Goal: Task Accomplishment & Management: Complete application form

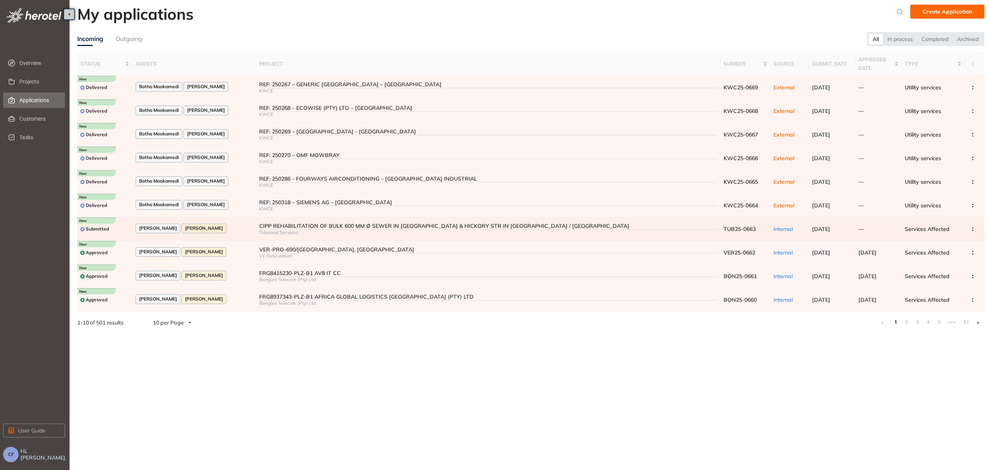
click at [250, 223] on div "[PERSON_NAME] [PERSON_NAME]" at bounding box center [194, 228] width 117 height 10
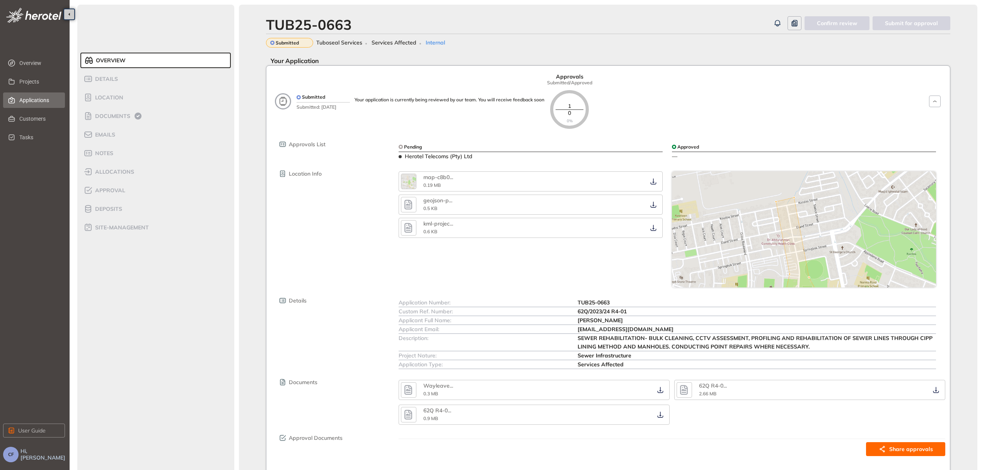
click at [32, 102] on span "Applications" at bounding box center [38, 99] width 39 height 15
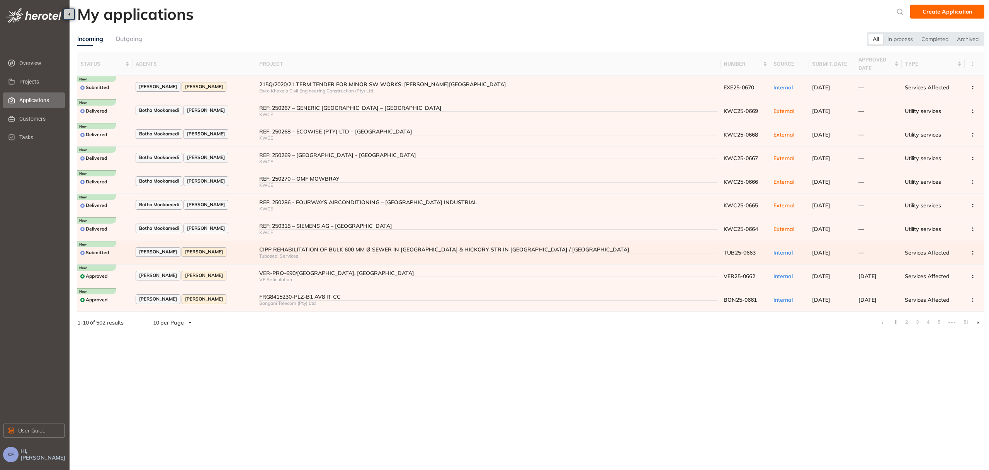
click at [284, 246] on div "CIPP REHABILITATION OF BULK 600 MM Ø SEWER IN [GEOGRAPHIC_DATA] & HICKORY STR I…" at bounding box center [488, 249] width 458 height 7
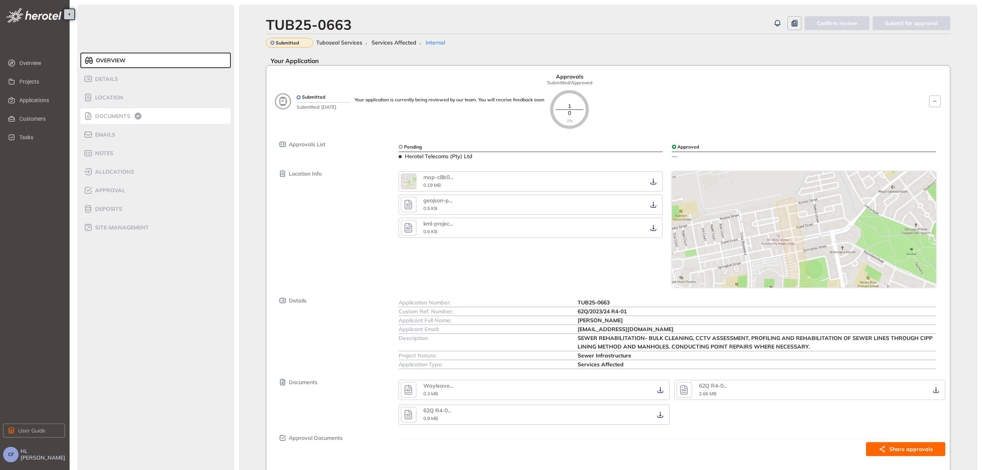
click at [102, 115] on span "Documents" at bounding box center [111, 116] width 37 height 7
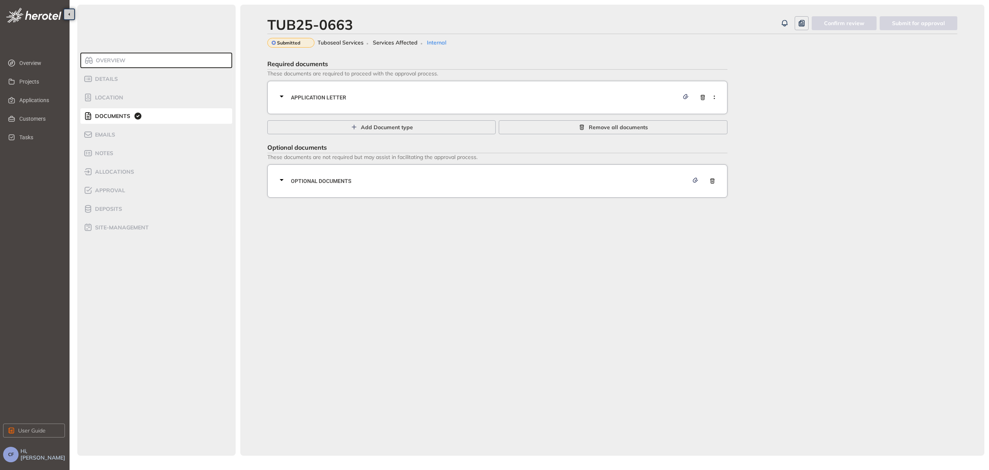
click at [502, 104] on div "Application letter" at bounding box center [500, 97] width 446 height 23
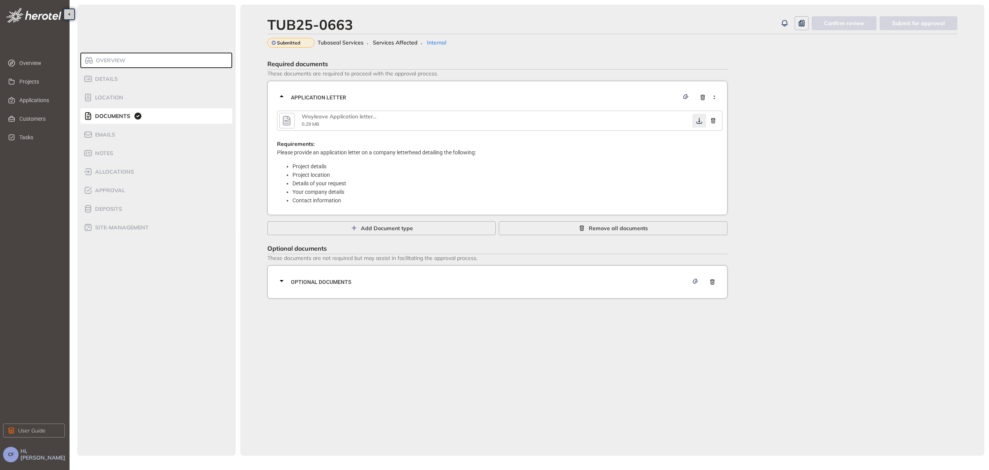
click at [695, 117] on button "button" at bounding box center [700, 121] width 14 height 14
click at [519, 279] on span "Optional documents" at bounding box center [490, 281] width 398 height 9
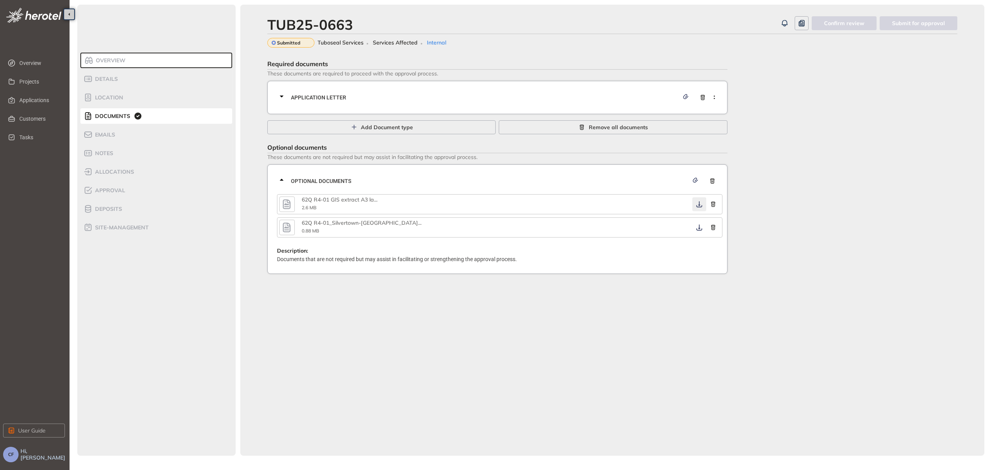
click at [697, 204] on icon "button" at bounding box center [700, 204] width 8 height 6
click at [700, 230] on button "button" at bounding box center [700, 227] width 14 height 14
click at [699, 231] on button "button" at bounding box center [700, 227] width 14 height 14
click at [464, 86] on div "Application letter" at bounding box center [500, 97] width 446 height 23
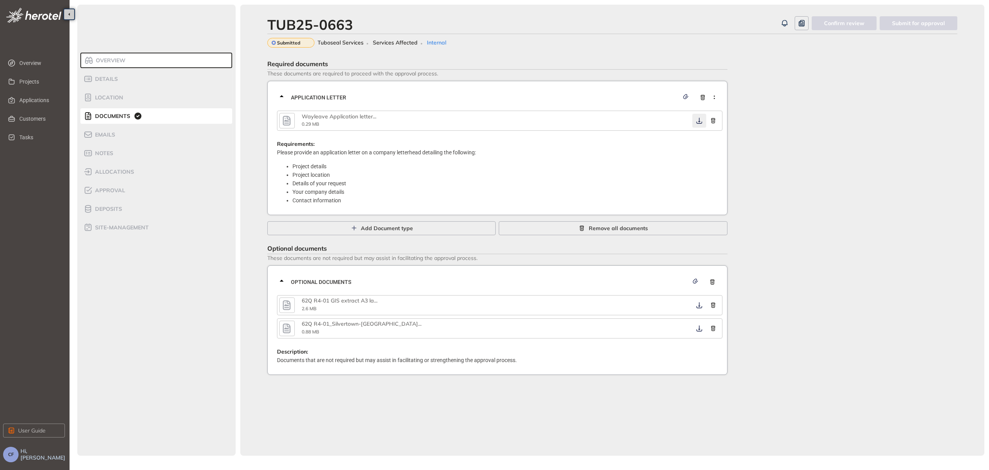
click at [698, 119] on icon "button" at bounding box center [700, 120] width 8 height 6
click at [701, 327] on icon "button" at bounding box center [700, 328] width 8 height 6
click at [113, 194] on div "Approval" at bounding box center [116, 190] width 66 height 9
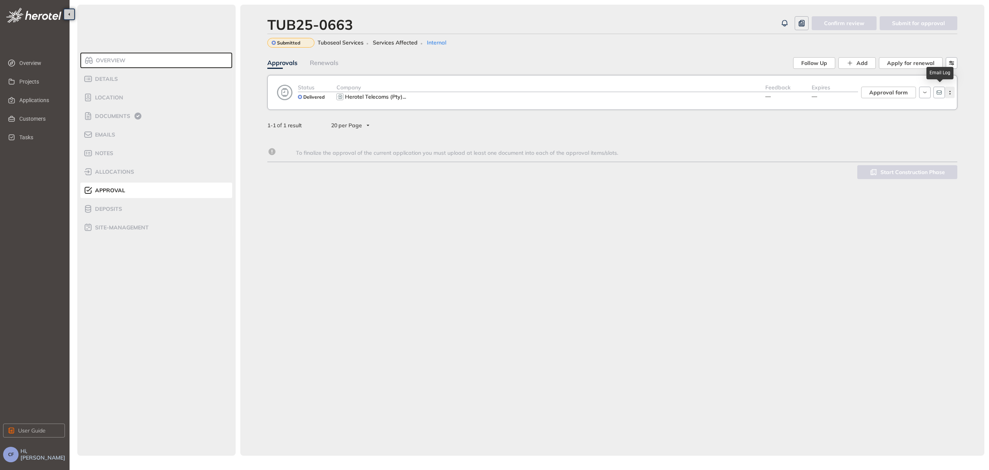
click at [948, 93] on icon "button" at bounding box center [950, 92] width 8 height 3
click at [883, 89] on span "Approval form" at bounding box center [889, 92] width 39 height 9
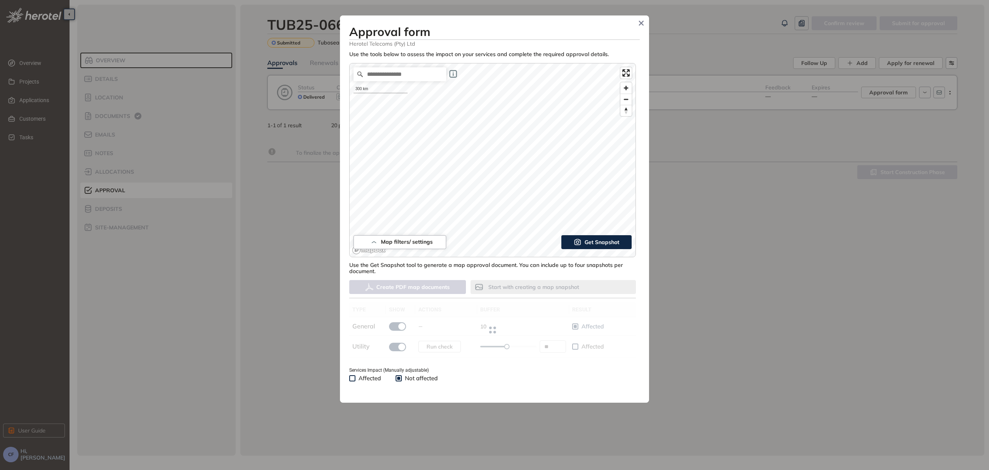
type input "**"
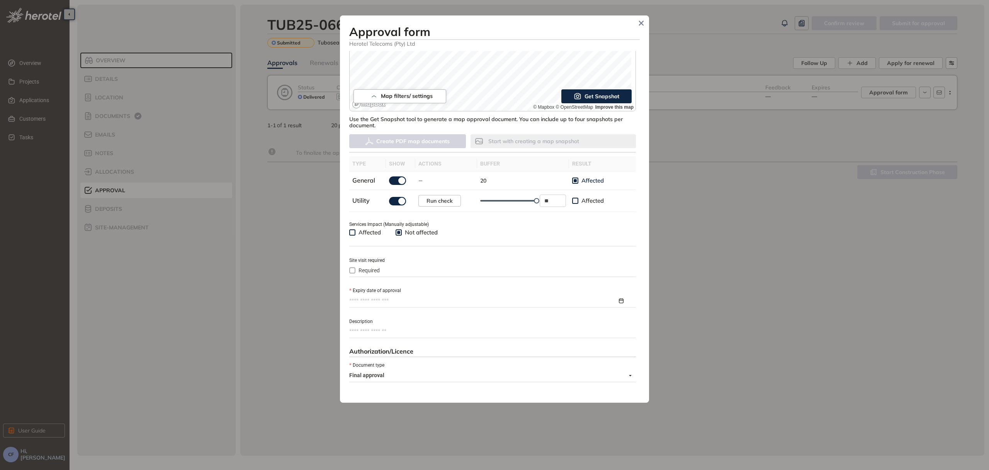
scroll to position [155, 0]
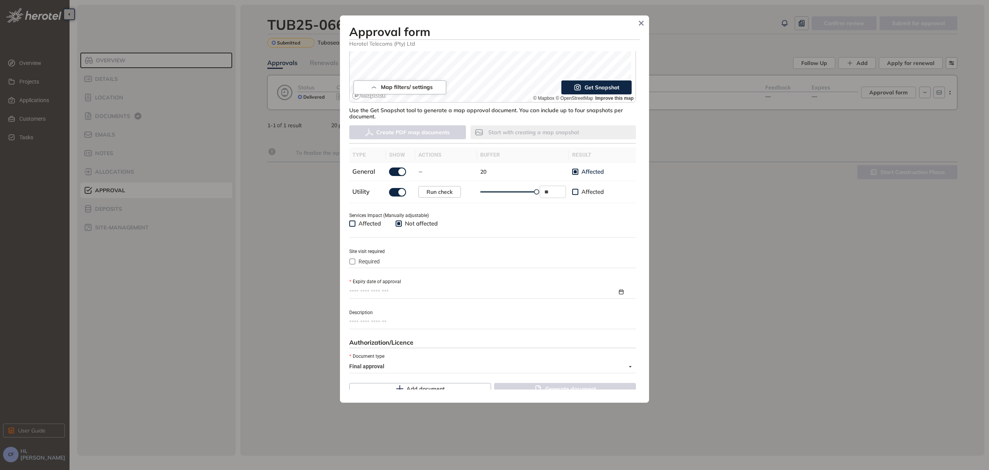
click at [379, 260] on span "Required" at bounding box center [369, 261] width 27 height 9
click at [381, 288] on input "Expiry date of approval" at bounding box center [483, 292] width 268 height 9
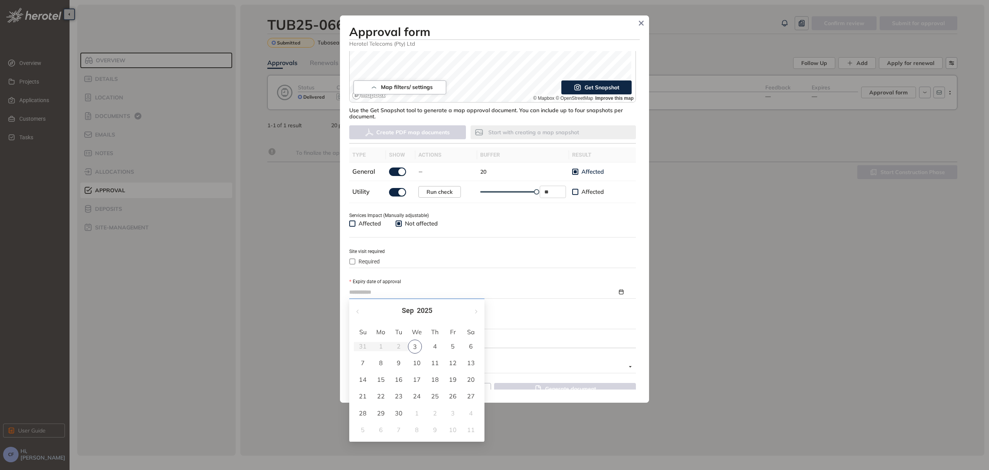
type input "**********"
click at [478, 309] on button "button" at bounding box center [475, 311] width 9 height 16
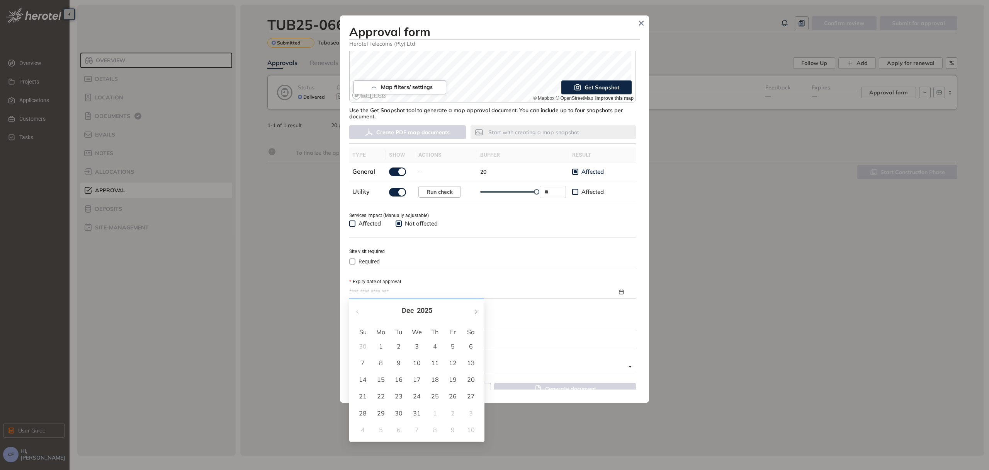
click at [478, 309] on button "button" at bounding box center [475, 311] width 9 height 16
click at [400, 345] on div "3" at bounding box center [398, 345] width 9 height 9
type input "**********"
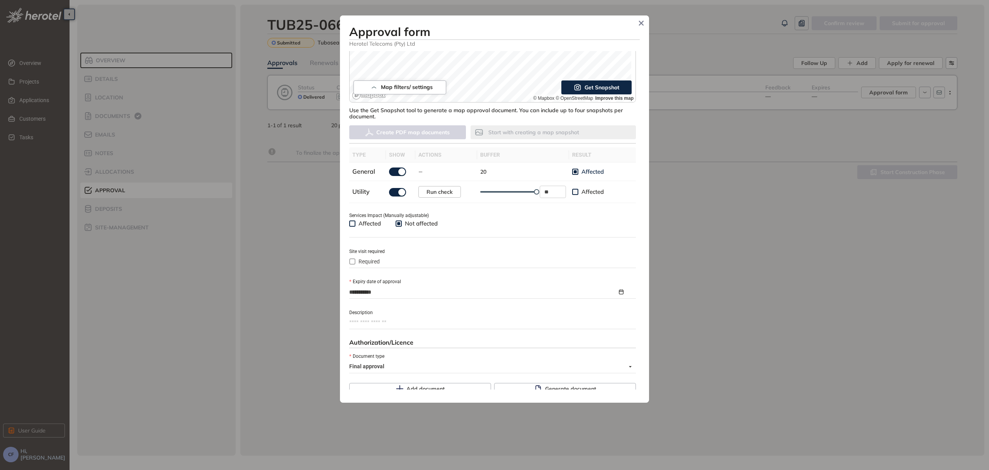
click at [529, 284] on div "Expiry date of approval" at bounding box center [492, 281] width 287 height 9
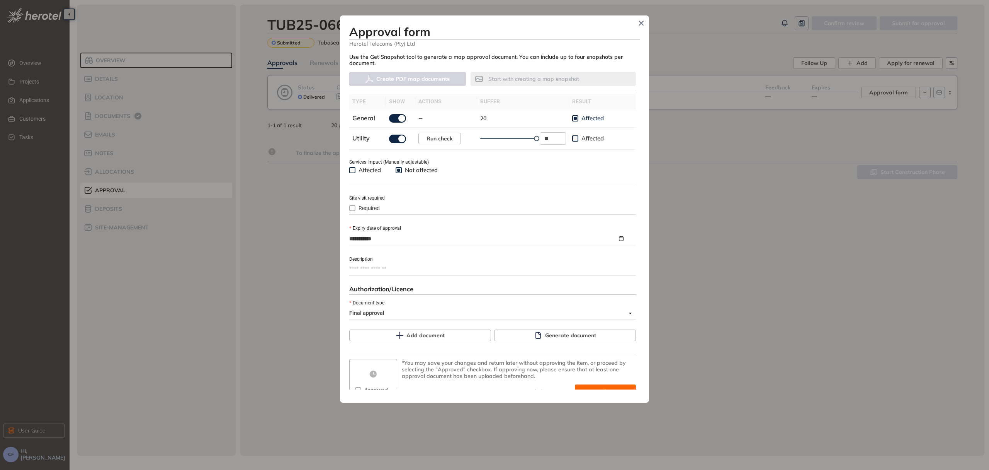
scroll to position [220, 0]
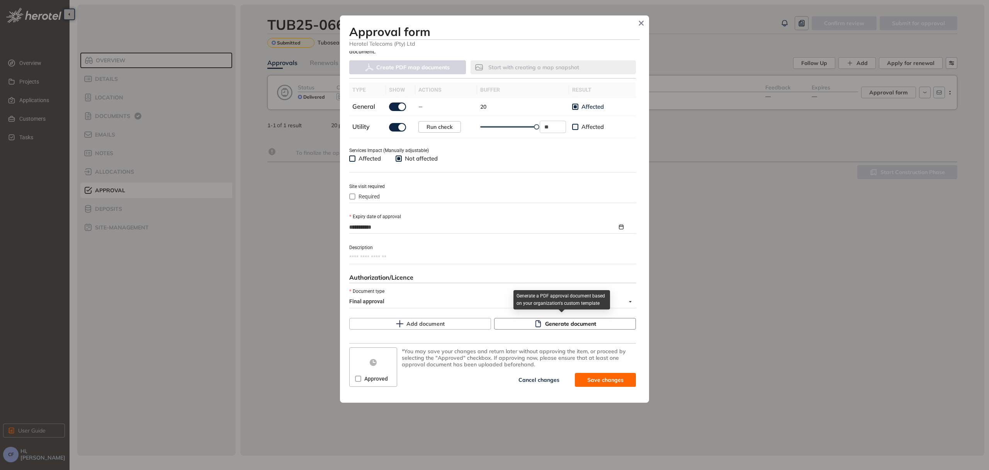
click at [574, 324] on span "Generate document" at bounding box center [570, 323] width 51 height 9
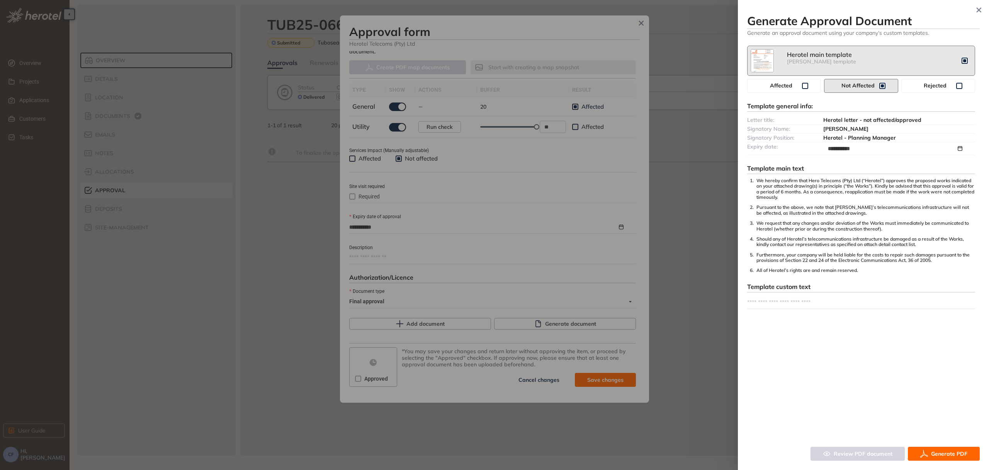
click at [934, 448] on button "Generate PDF" at bounding box center [944, 453] width 72 height 14
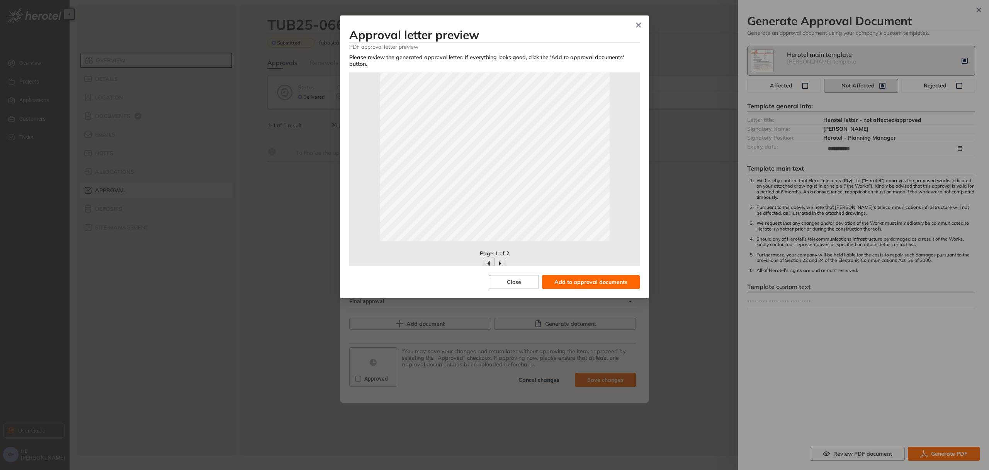
scroll to position [172, 0]
click at [586, 277] on span "Add to approval documents" at bounding box center [591, 281] width 73 height 9
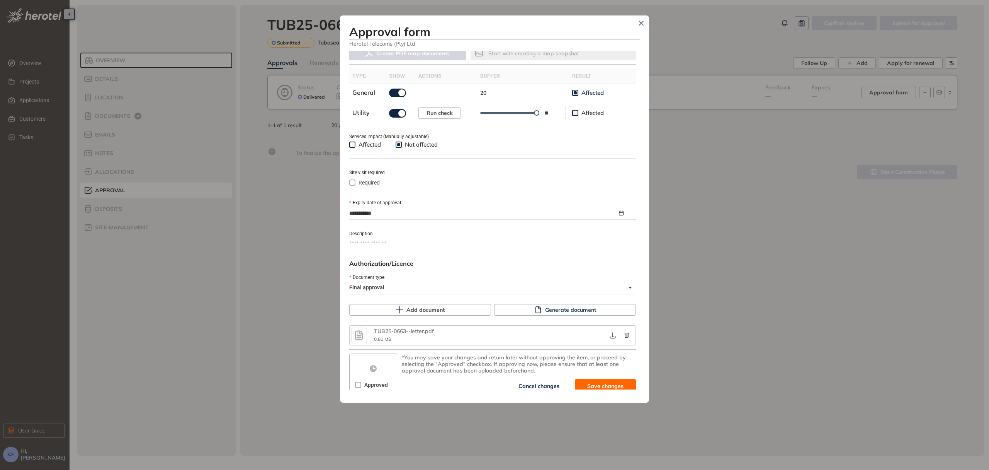
scroll to position [239, 0]
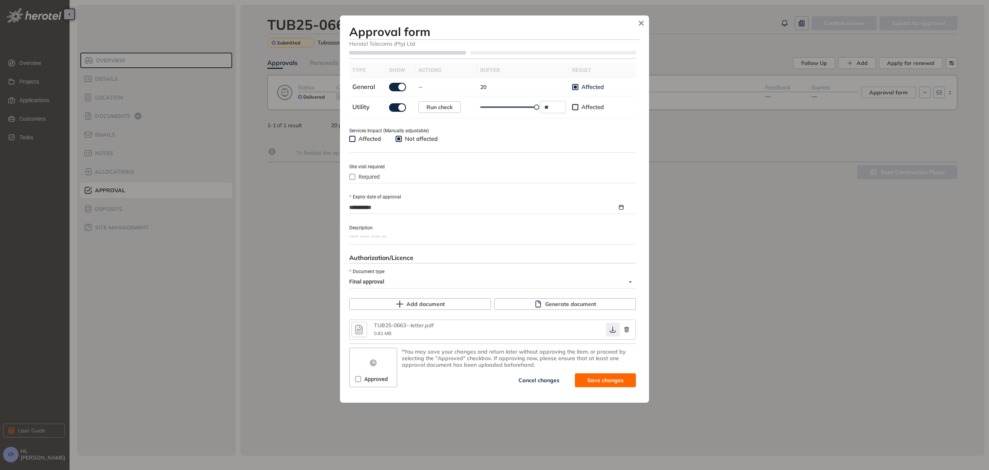
click at [608, 332] on button "button" at bounding box center [613, 329] width 14 height 14
click at [356, 380] on span at bounding box center [358, 379] width 6 height 6
click at [577, 380] on span "Save and approve" at bounding box center [599, 380] width 48 height 9
type textarea "**********"
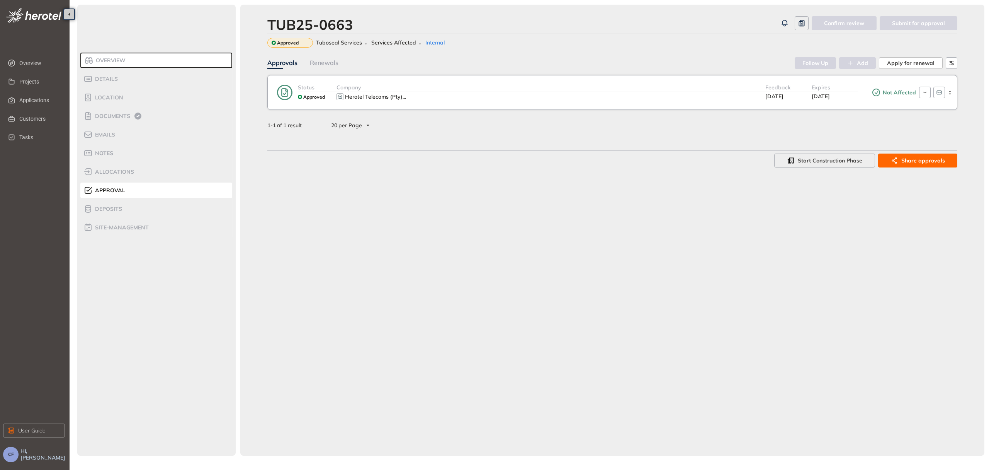
click at [725, 94] on div "Herotel Telecoms (Pty) ..." at bounding box center [551, 96] width 429 height 9
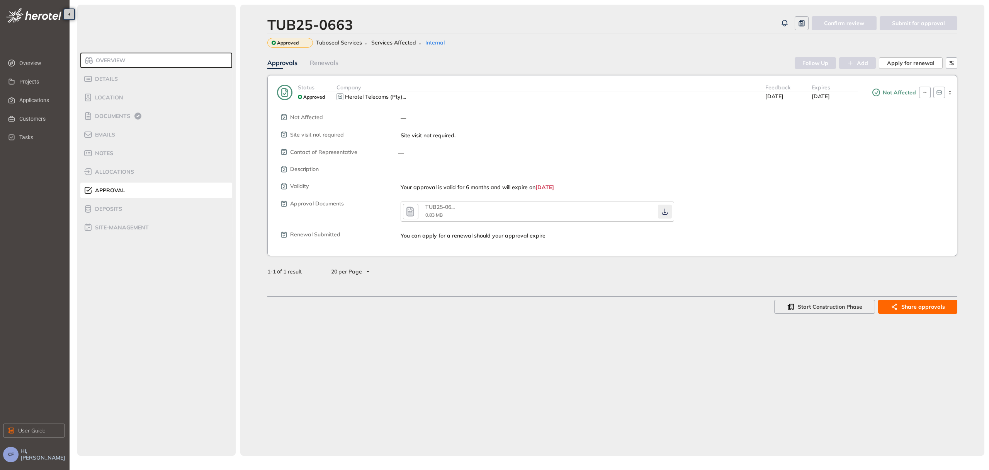
click at [663, 209] on icon "button" at bounding box center [665, 211] width 8 height 6
click at [100, 113] on span "Documents" at bounding box center [111, 116] width 37 height 7
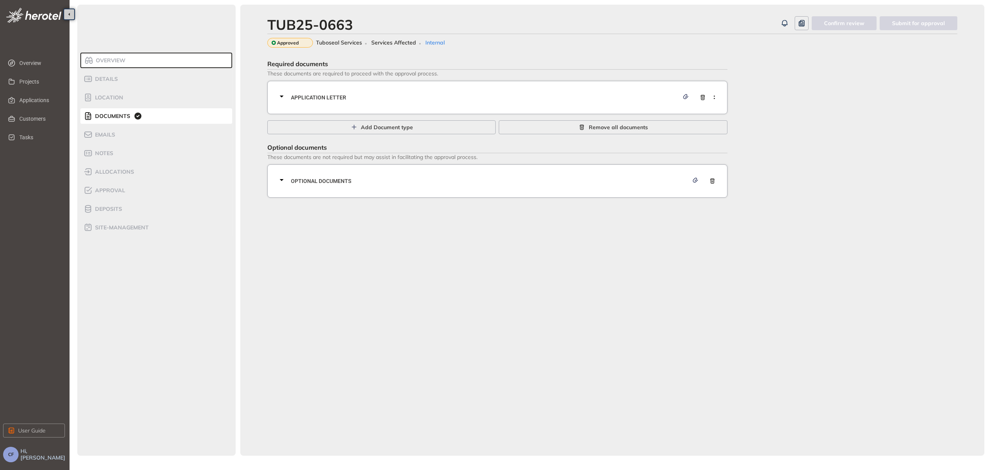
click at [317, 106] on div "Application letter" at bounding box center [500, 97] width 446 height 23
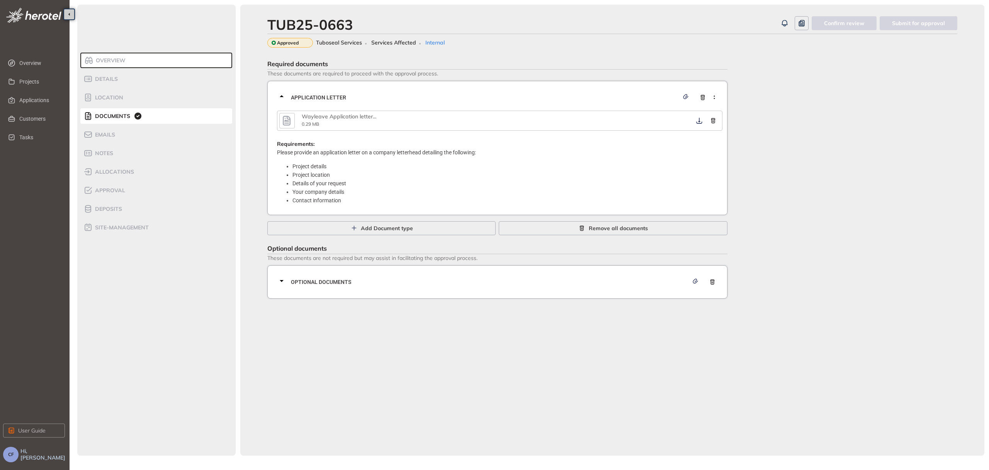
click at [288, 118] on icon "button" at bounding box center [287, 121] width 12 height 14
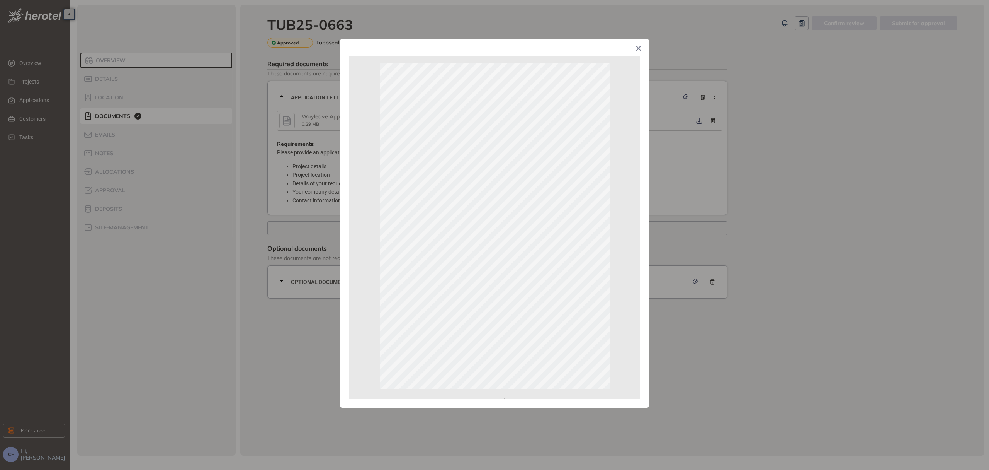
click at [641, 48] on icon "Close" at bounding box center [638, 48] width 5 height 5
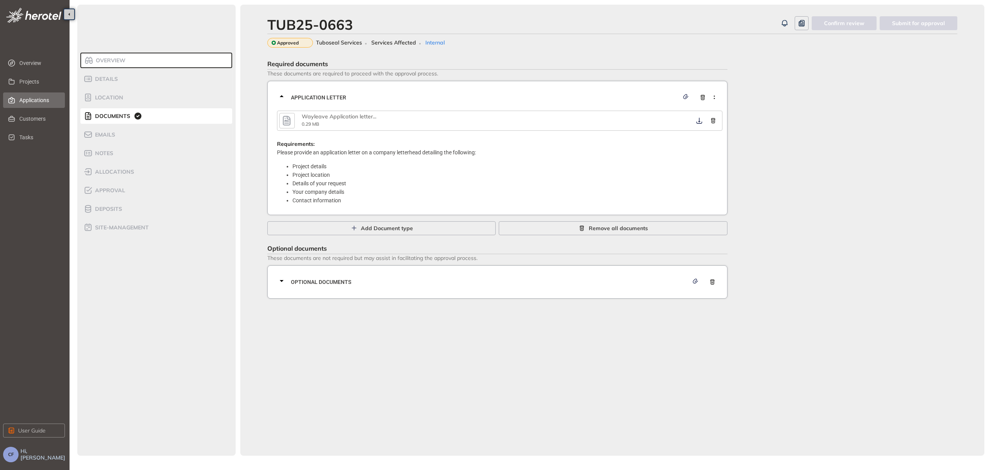
click at [37, 104] on span "Applications" at bounding box center [38, 99] width 39 height 15
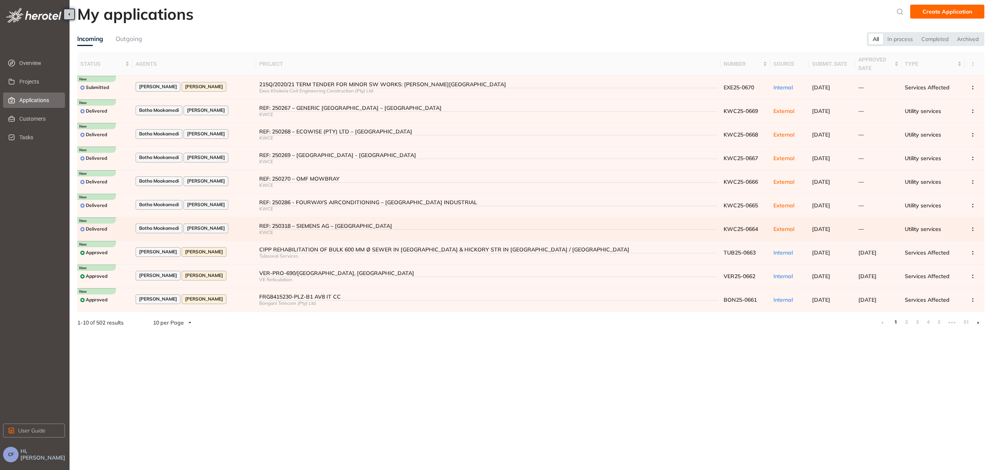
click at [253, 228] on div "Botha Mookamedi [PERSON_NAME]" at bounding box center [194, 228] width 117 height 10
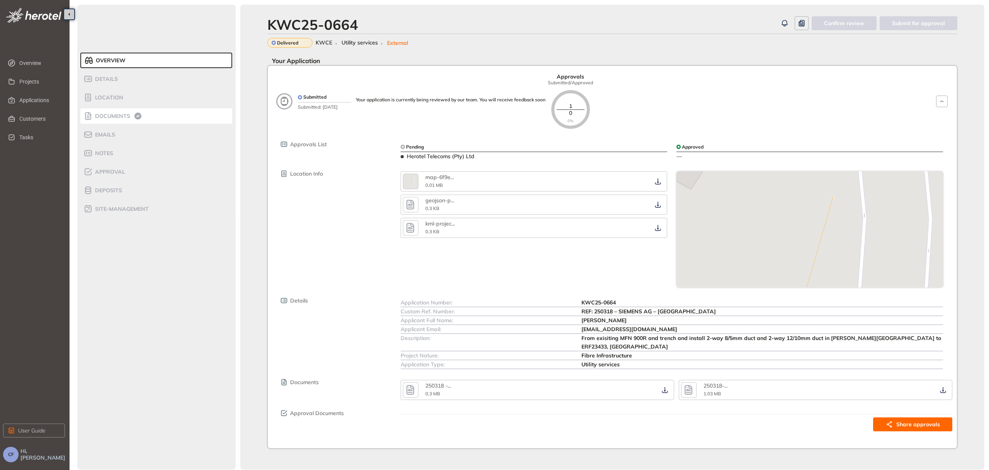
click at [110, 114] on span "Documents" at bounding box center [111, 116] width 37 height 7
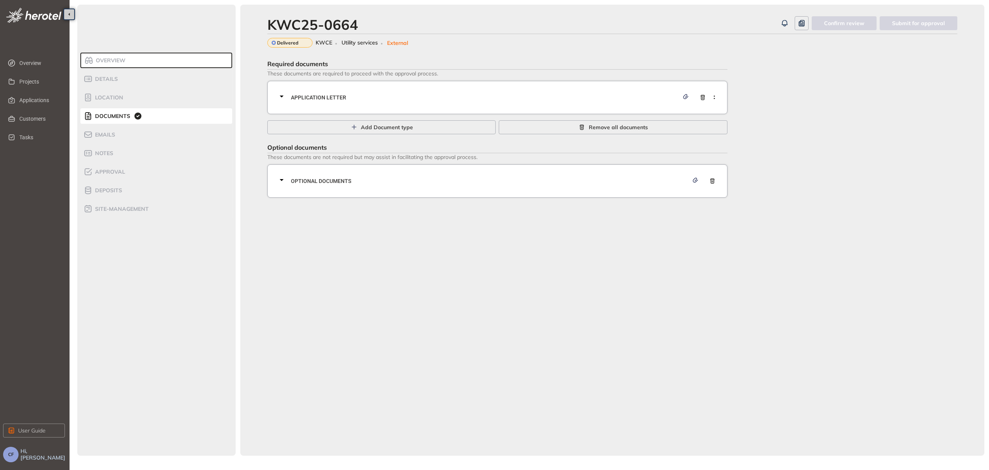
click at [335, 93] on span "Application letter" at bounding box center [485, 97] width 388 height 9
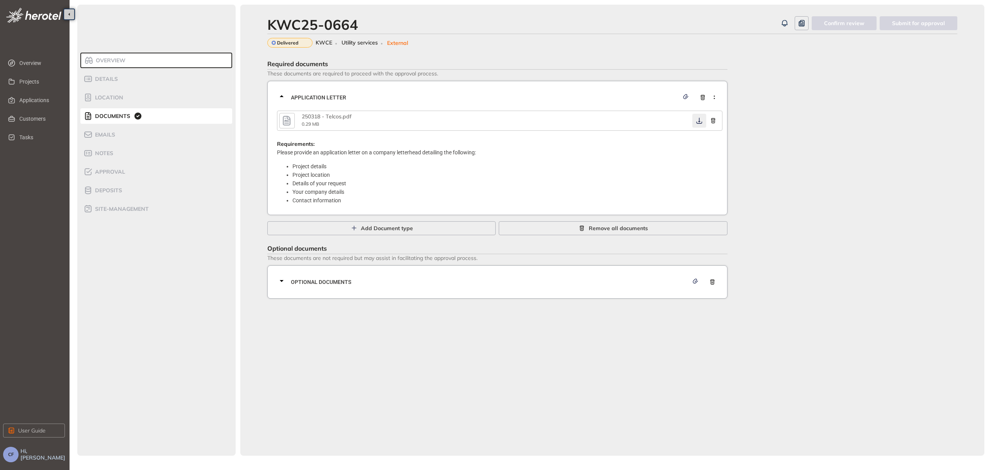
click at [700, 121] on icon "button" at bounding box center [699, 120] width 6 height 6
click at [400, 278] on span "Optional documents" at bounding box center [490, 281] width 398 height 9
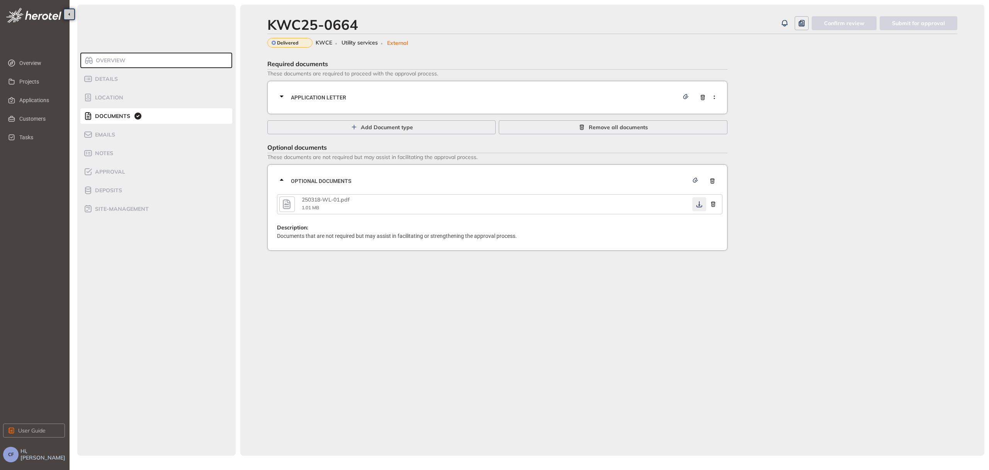
click at [699, 205] on icon "button" at bounding box center [700, 204] width 8 height 6
click at [359, 94] on span "Application letter" at bounding box center [485, 97] width 388 height 9
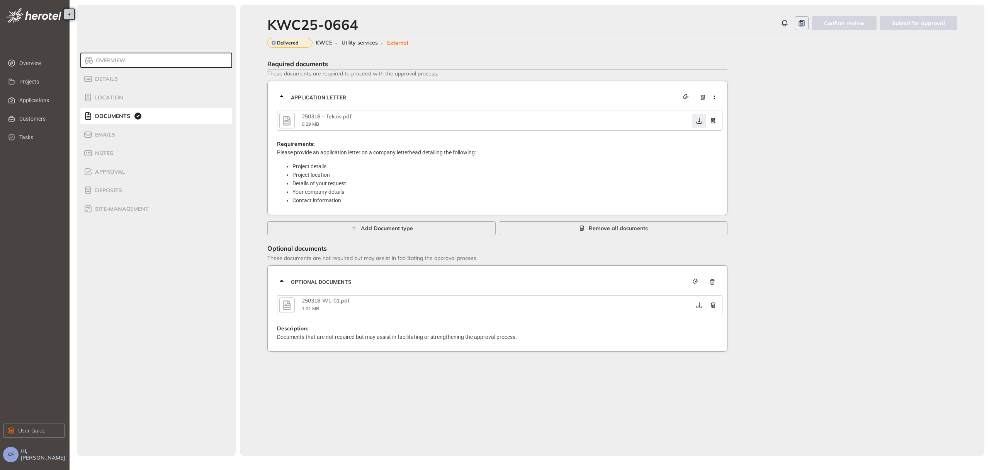
click at [700, 120] on icon "button" at bounding box center [700, 120] width 8 height 6
click at [701, 304] on icon "button" at bounding box center [700, 305] width 8 height 6
click at [117, 172] on span "Approval" at bounding box center [109, 171] width 32 height 7
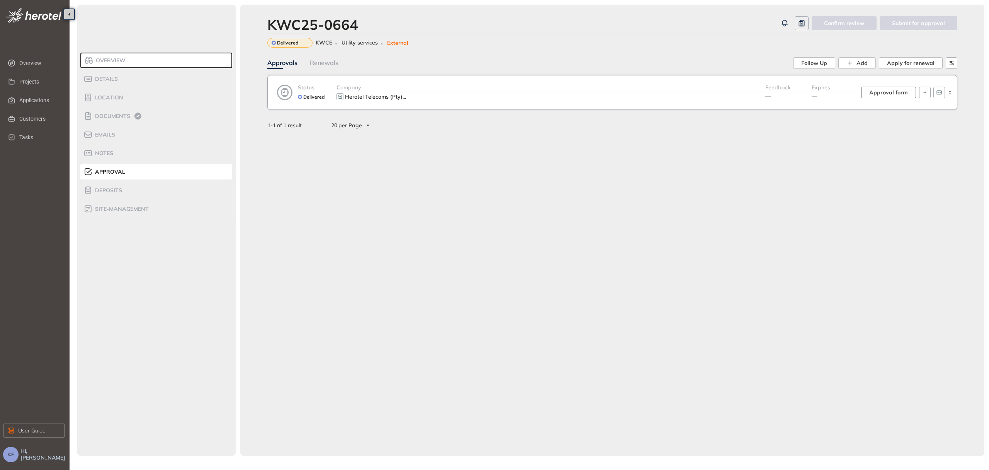
click at [899, 89] on span "Approval form" at bounding box center [889, 92] width 39 height 9
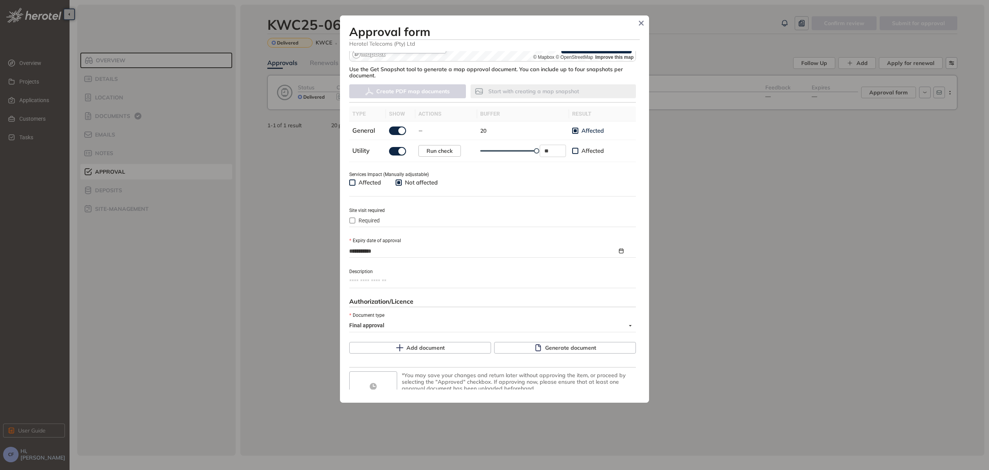
scroll to position [220, 0]
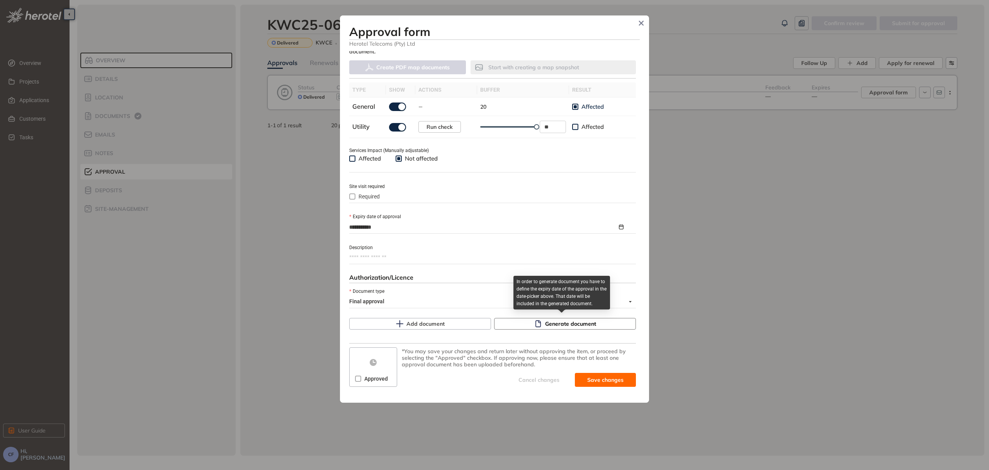
click at [583, 319] on span "Generate document" at bounding box center [570, 323] width 51 height 9
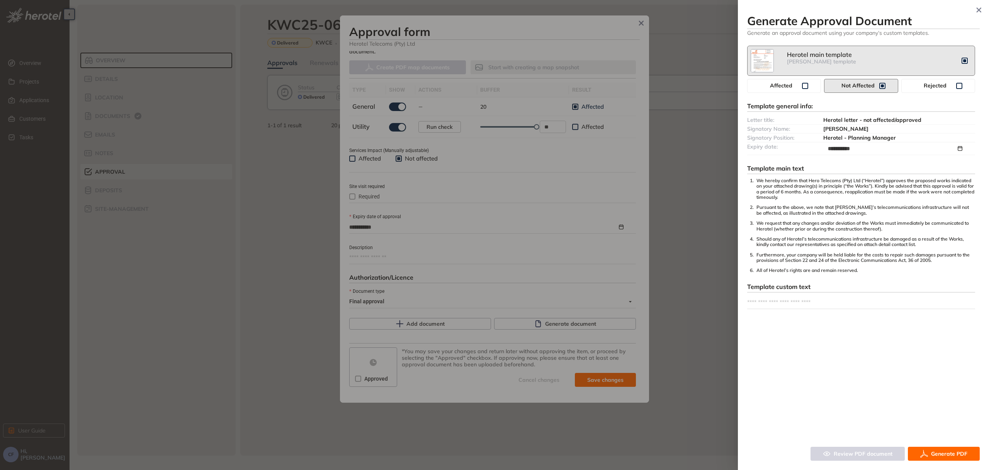
click at [957, 448] on button "Generate PDF" at bounding box center [944, 453] width 72 height 14
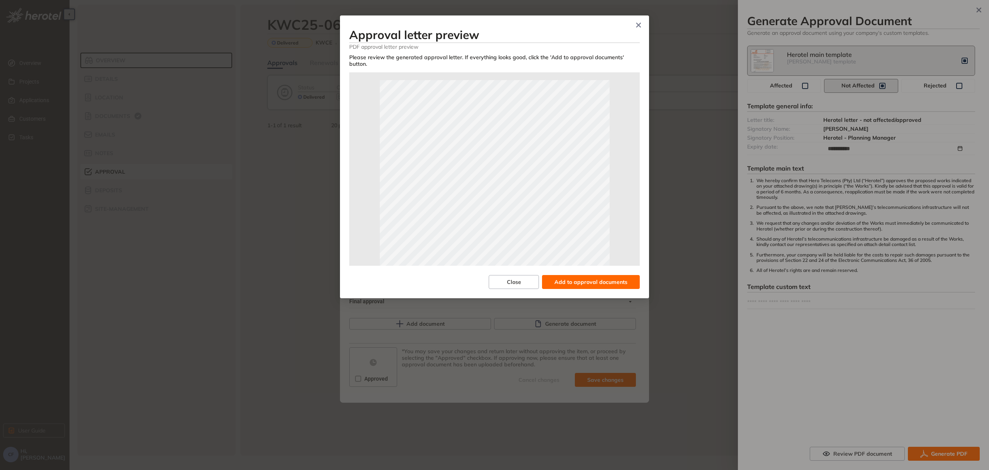
click at [609, 286] on span "Add to approval documents" at bounding box center [591, 281] width 73 height 9
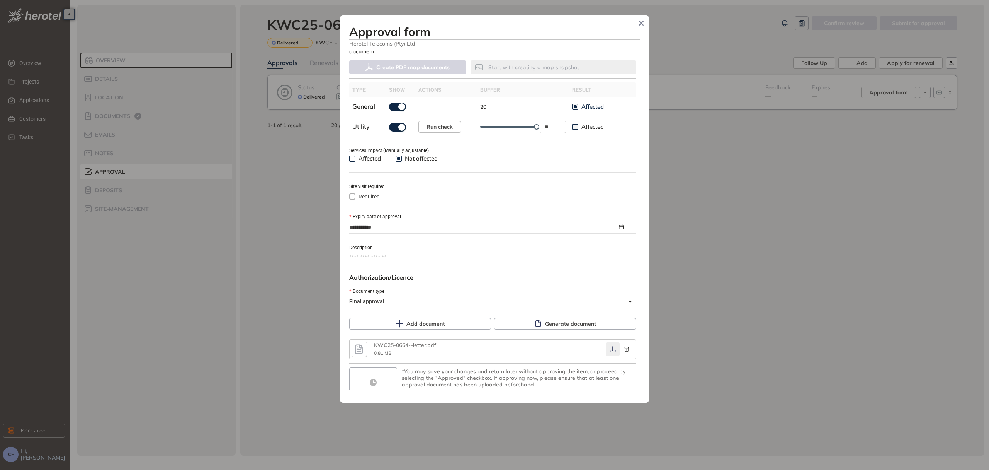
click at [610, 348] on icon "button" at bounding box center [613, 349] width 8 height 6
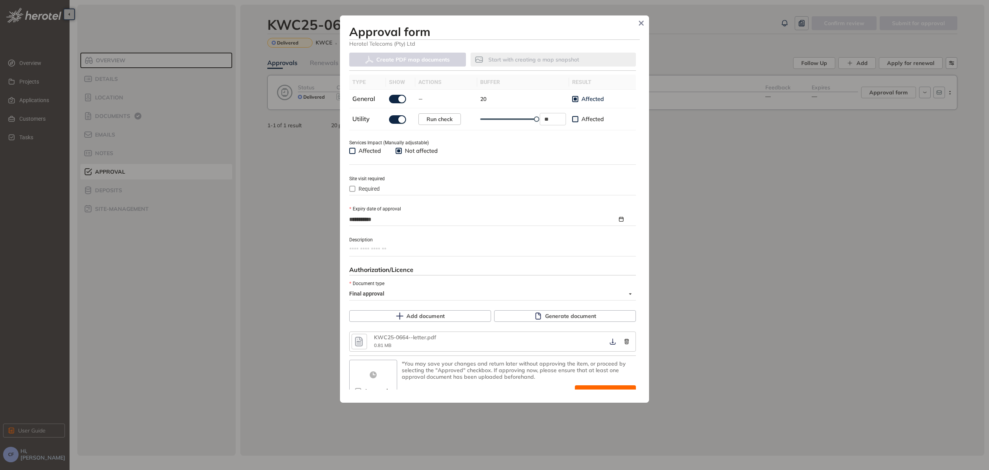
scroll to position [239, 0]
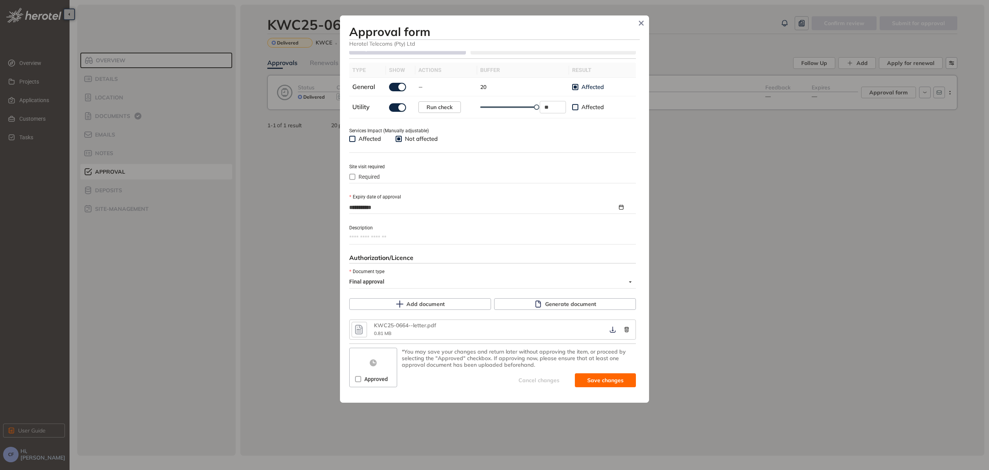
click at [369, 379] on span "Approved" at bounding box center [376, 378] width 30 height 9
click at [583, 377] on span "Save and approve" at bounding box center [599, 380] width 48 height 9
type textarea "**********"
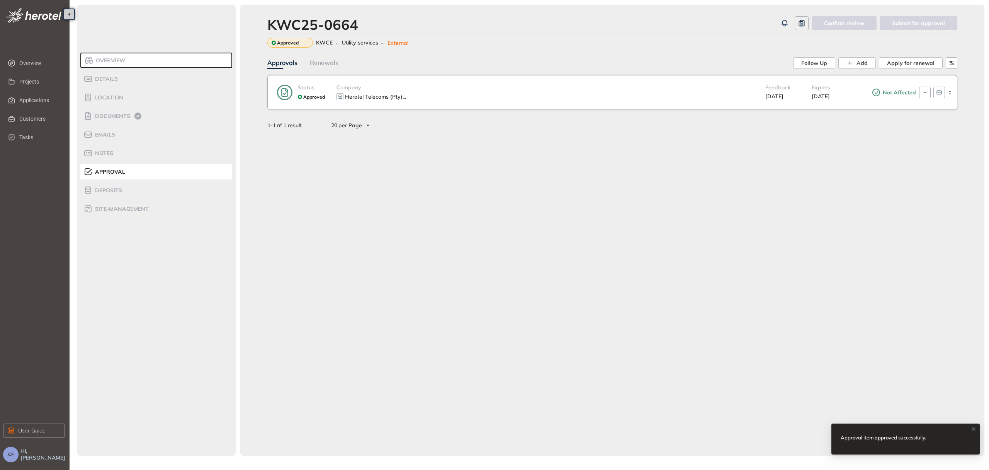
scroll to position [252, 0]
click at [485, 92] on div "Company Herotel Telecoms (Pty) ..." at bounding box center [551, 92] width 429 height 19
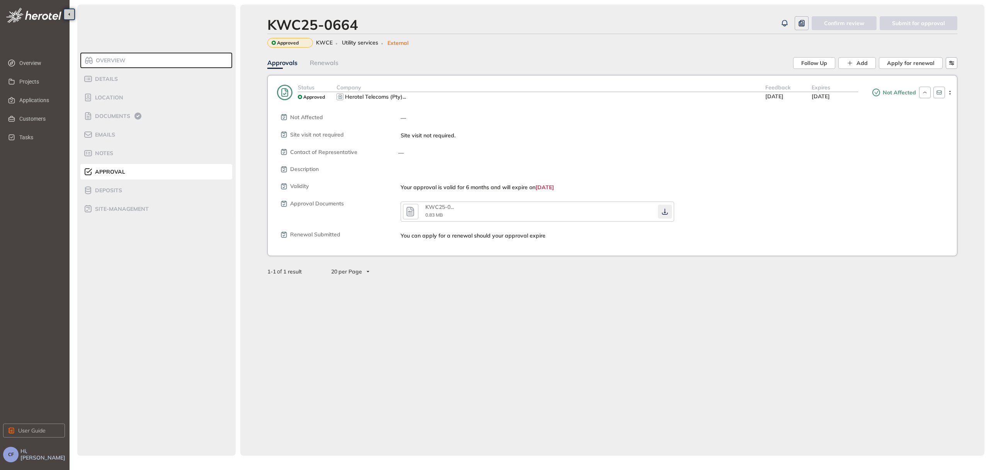
click at [662, 208] on icon "button" at bounding box center [665, 211] width 8 height 6
click at [663, 213] on icon "button" at bounding box center [665, 211] width 8 height 6
click at [99, 114] on span "Documents" at bounding box center [111, 116] width 37 height 7
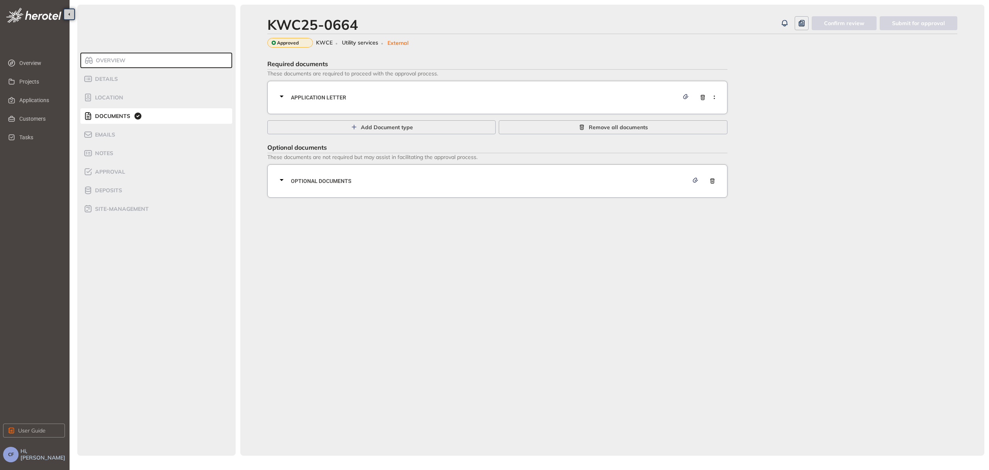
click at [320, 94] on span "Application letter" at bounding box center [485, 97] width 388 height 9
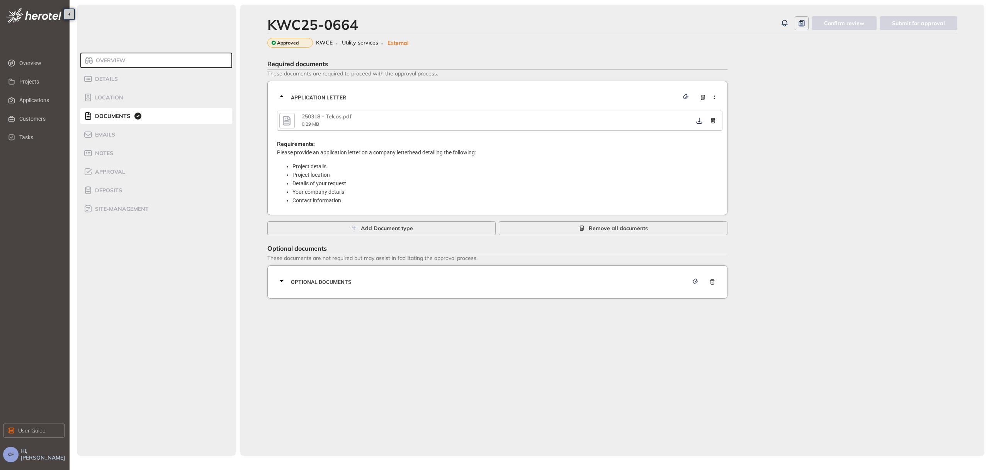
click at [280, 121] on button "button" at bounding box center [286, 120] width 15 height 15
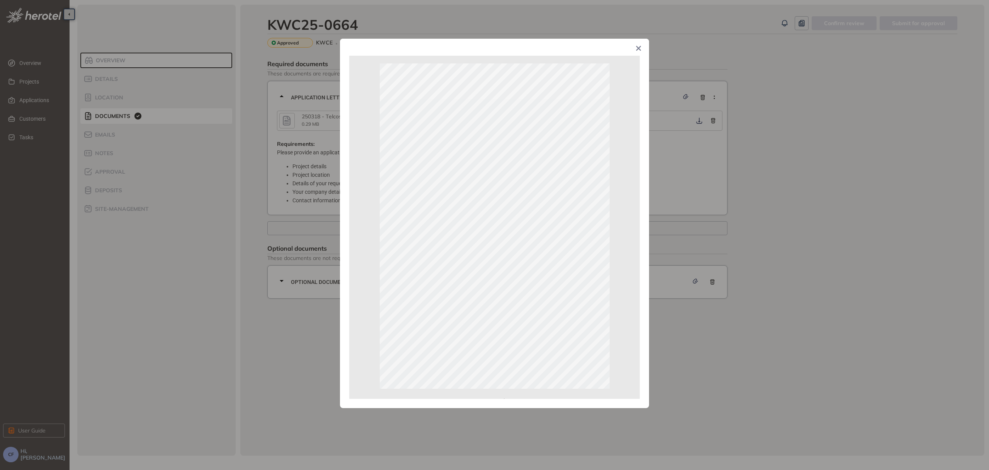
click at [640, 47] on icon "Close" at bounding box center [638, 48] width 5 height 5
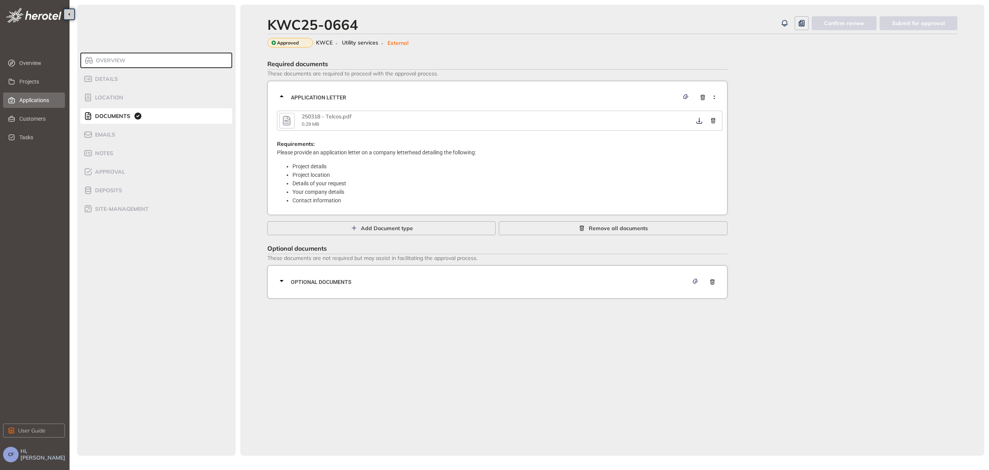
click at [5, 93] on li "Applications" at bounding box center [34, 99] width 62 height 15
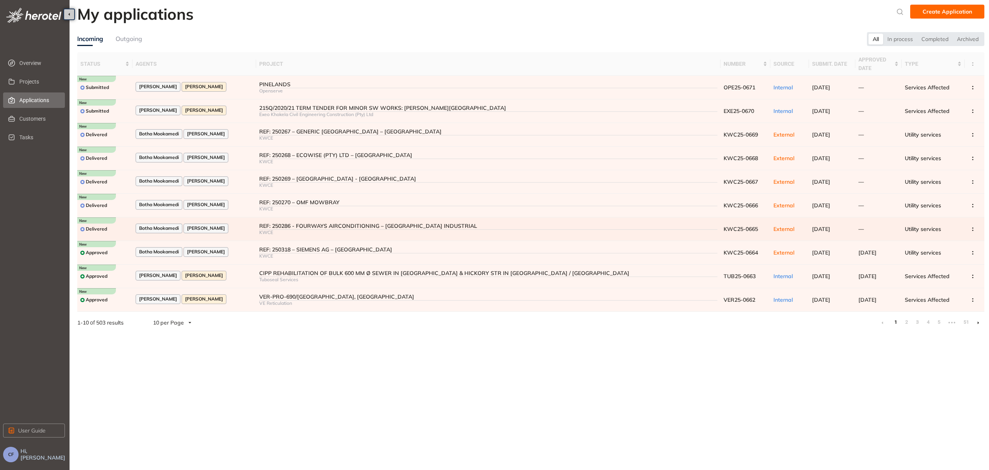
click at [229, 226] on div "Botha Mookamedi [PERSON_NAME]" at bounding box center [194, 228] width 117 height 10
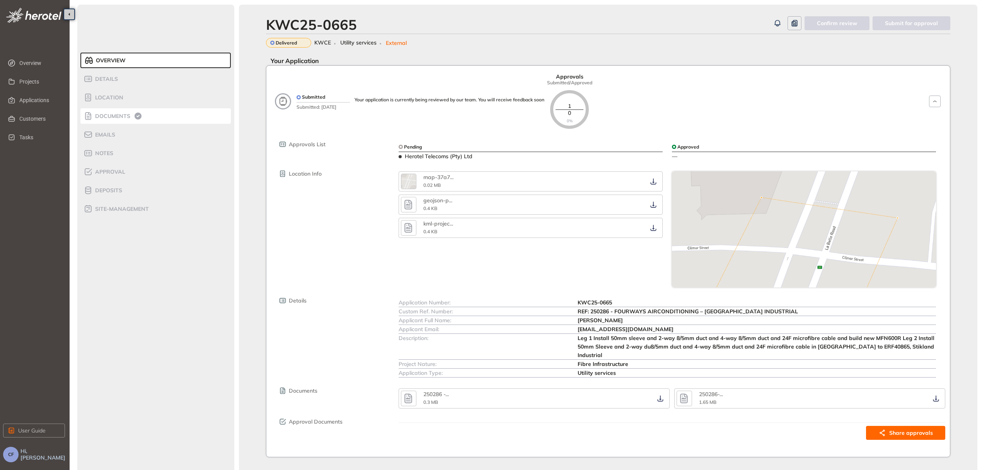
click at [107, 114] on span "Documents" at bounding box center [111, 116] width 37 height 7
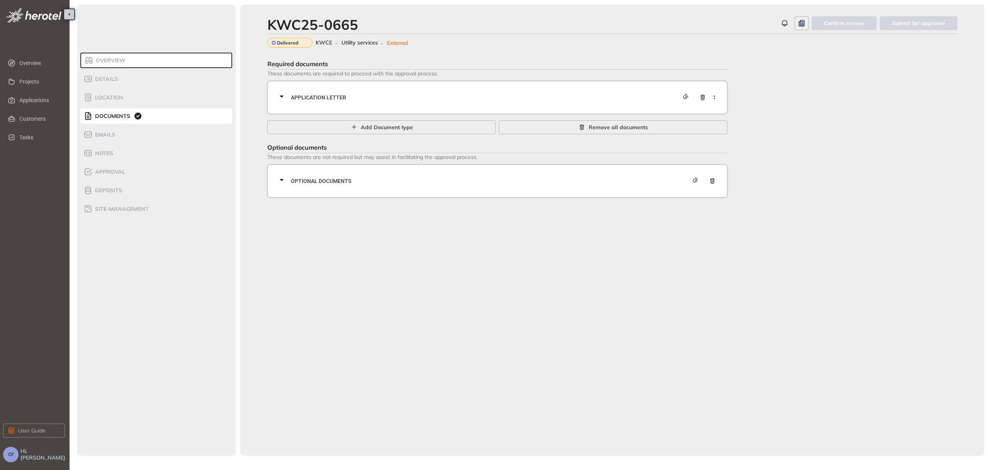
click at [308, 94] on span "Application letter" at bounding box center [485, 97] width 388 height 9
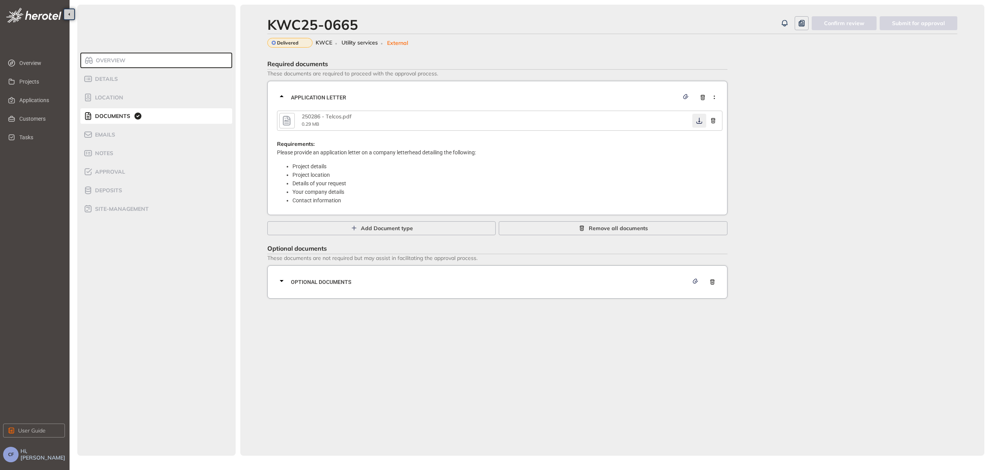
click at [699, 117] on icon "button" at bounding box center [700, 120] width 8 height 6
click at [516, 283] on span "Optional documents" at bounding box center [490, 281] width 398 height 9
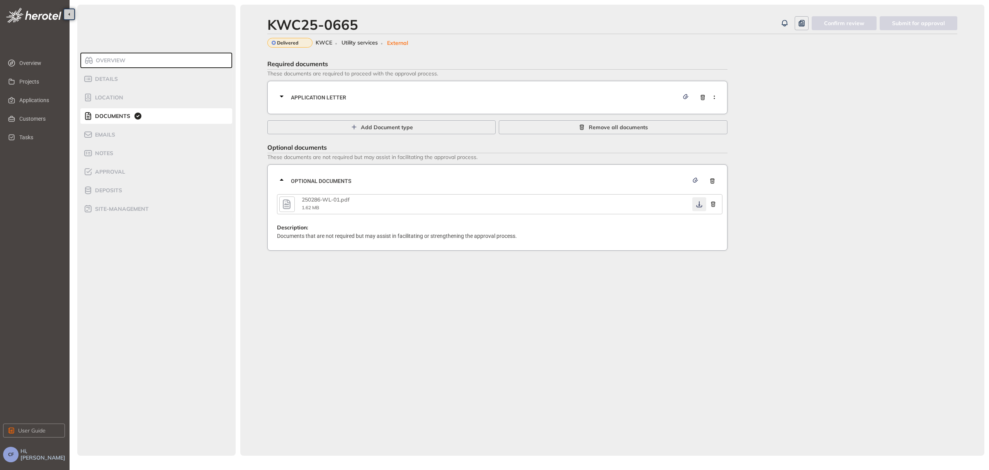
click at [697, 201] on icon "button" at bounding box center [700, 204] width 8 height 6
click at [111, 170] on span "Approval" at bounding box center [109, 171] width 32 height 7
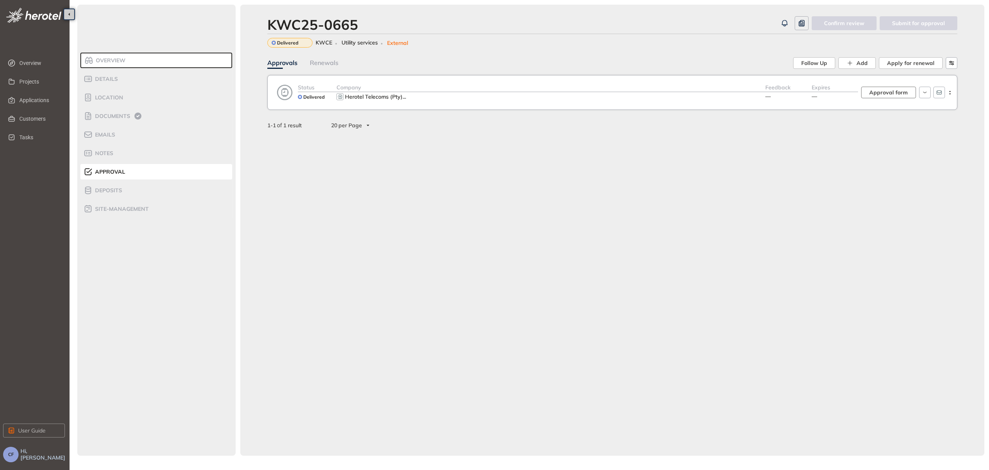
click at [875, 89] on span "Approval form" at bounding box center [889, 92] width 39 height 9
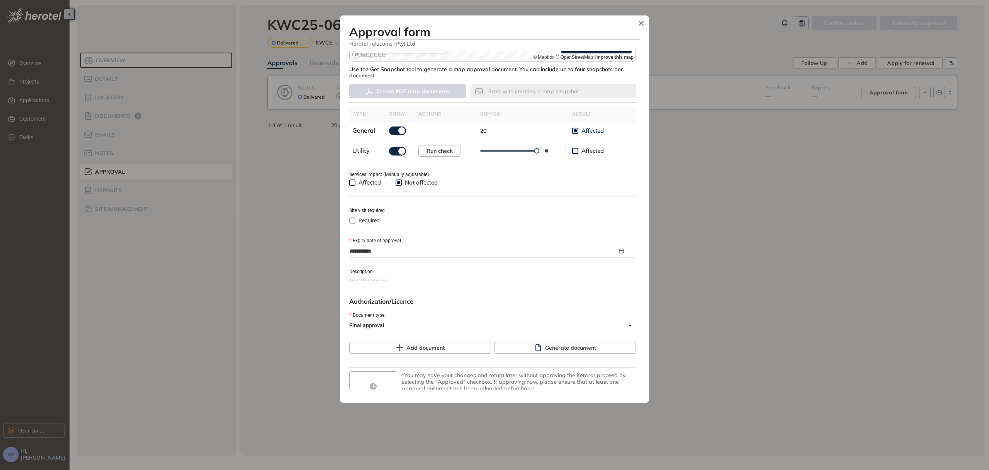
scroll to position [220, 0]
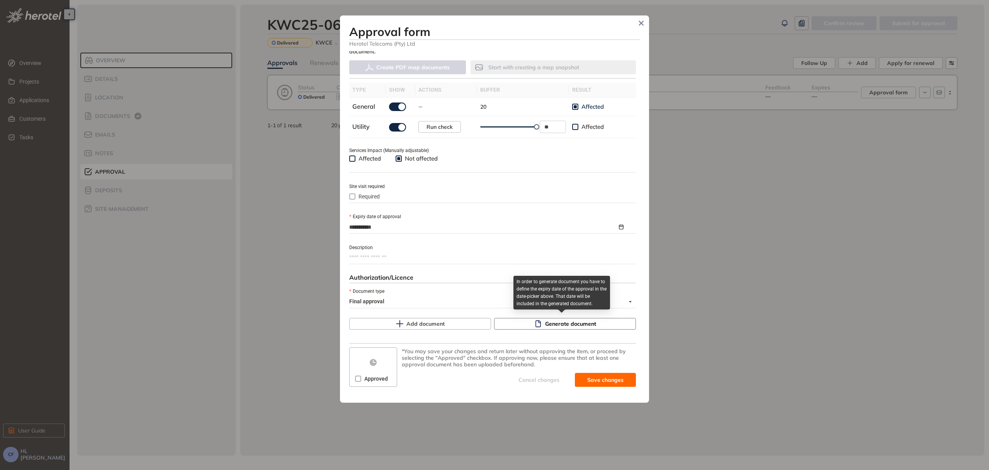
click at [592, 321] on button "Generate document" at bounding box center [565, 324] width 142 height 12
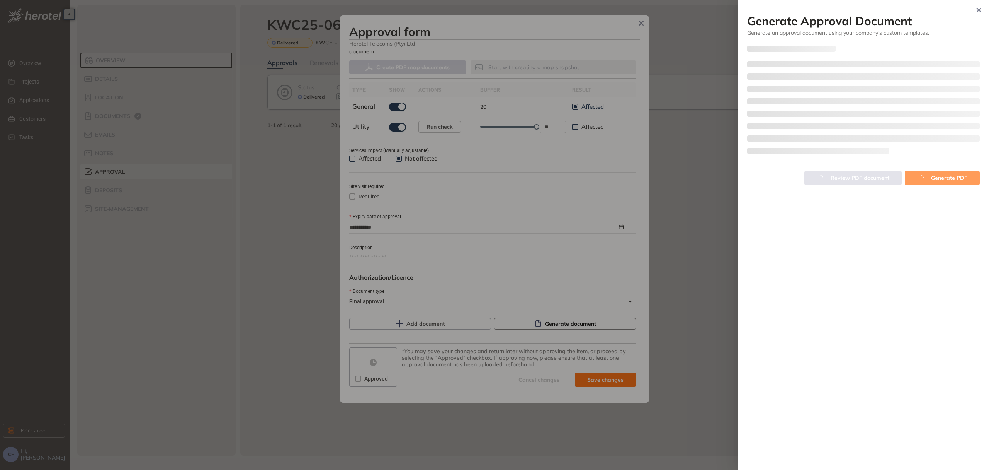
type textarea "**********"
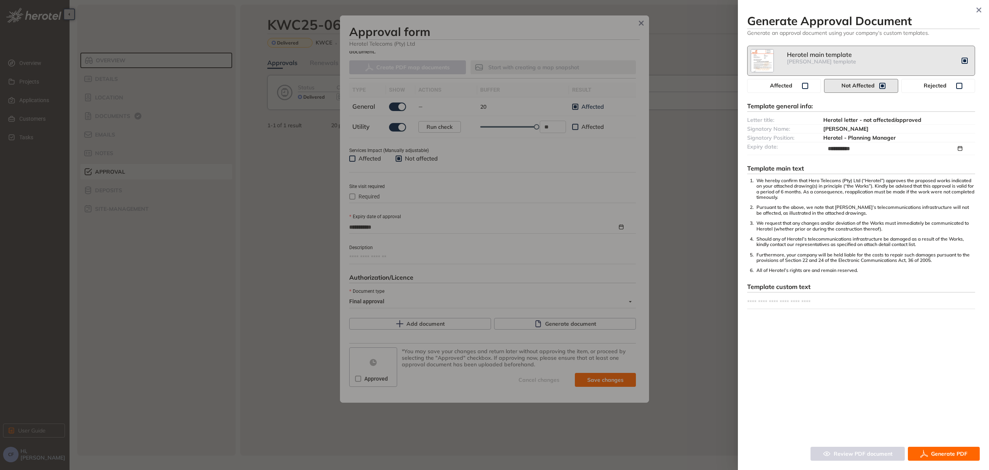
click at [948, 448] on button "Generate PDF" at bounding box center [944, 453] width 72 height 14
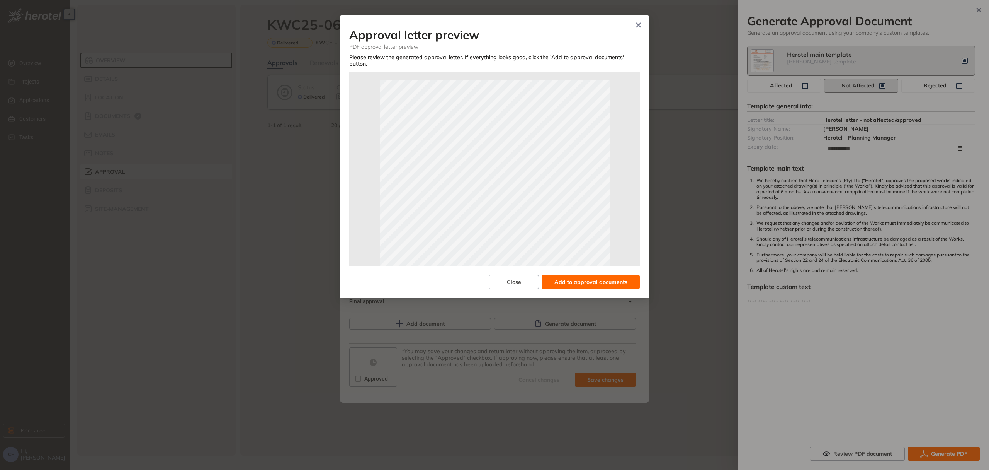
click at [569, 280] on span "Add to approval documents" at bounding box center [591, 281] width 73 height 9
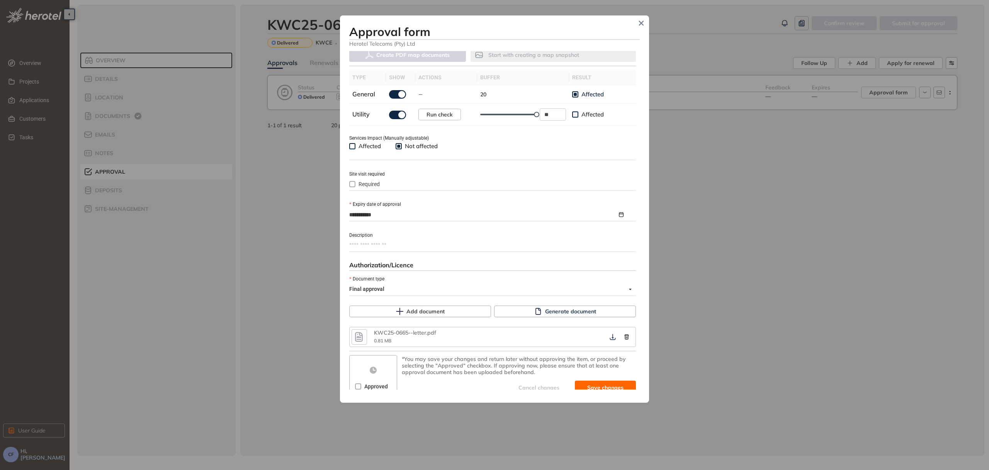
scroll to position [239, 0]
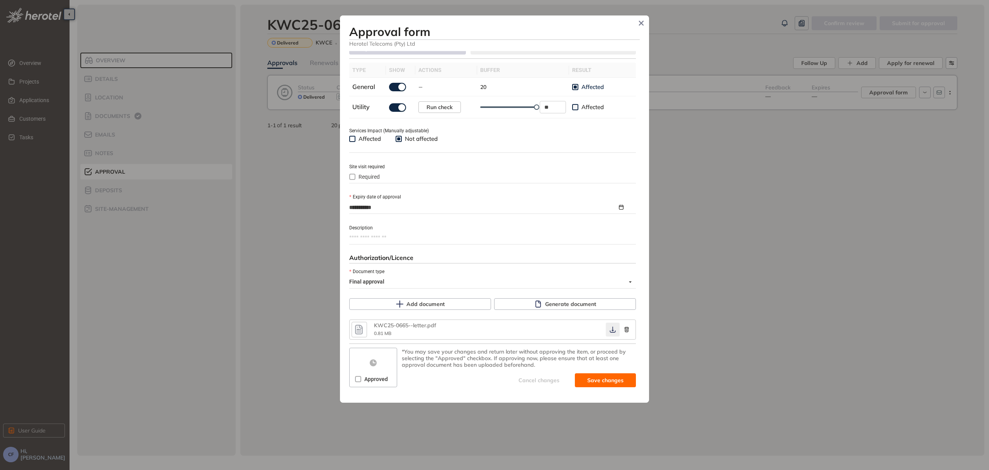
click at [610, 328] on icon "button" at bounding box center [613, 330] width 6 height 6
click at [577, 382] on span "Save and approve" at bounding box center [599, 380] width 48 height 9
type textarea "**********"
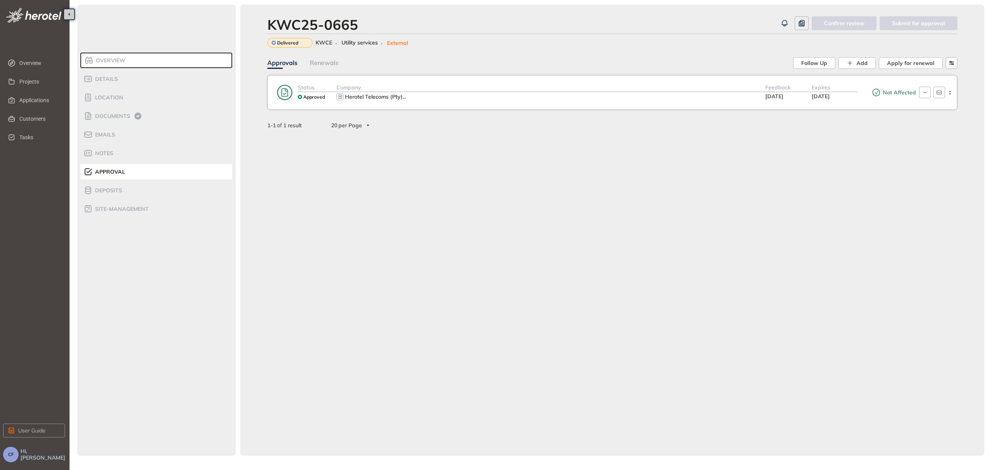
scroll to position [252, 0]
